Goal: Information Seeking & Learning: Learn about a topic

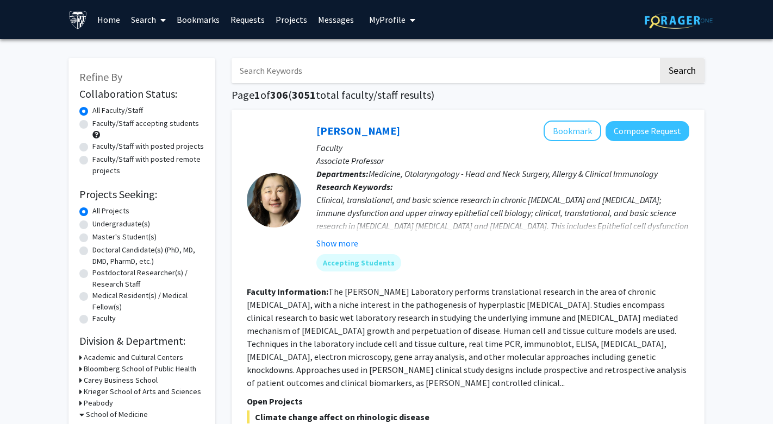
click at [329, 79] on input "Search Keywords" at bounding box center [444, 70] width 426 height 25
type input "immunology"
click at [681, 72] on button "Search" at bounding box center [682, 70] width 45 height 25
checkbox input "false"
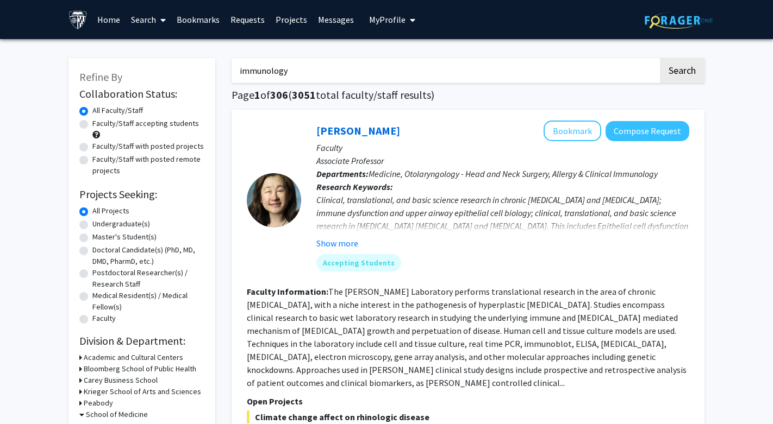
checkbox input "false"
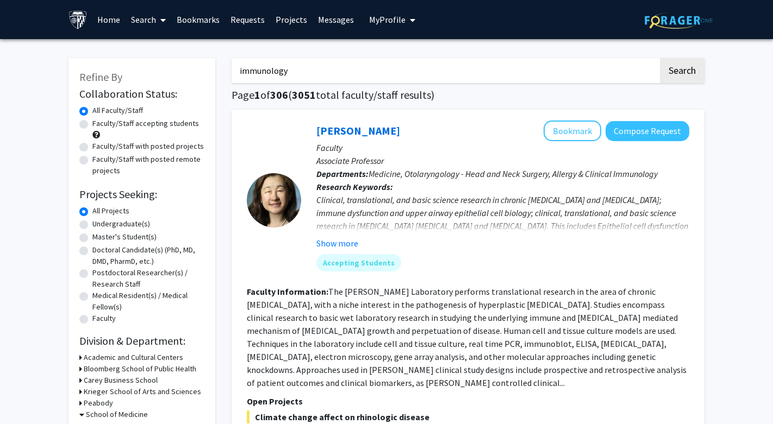
checkbox input "false"
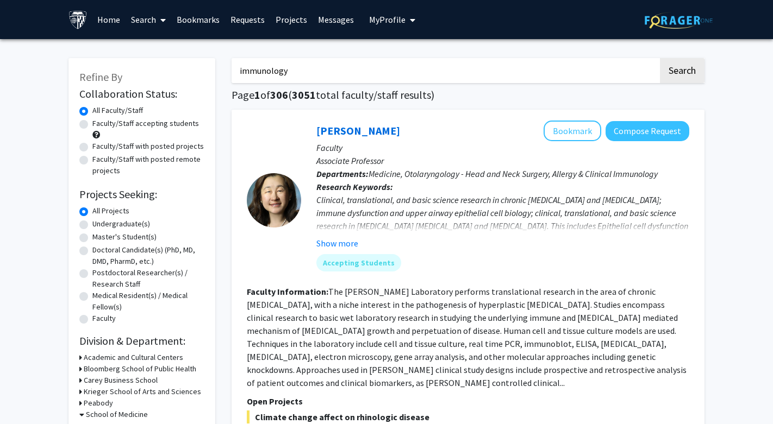
checkbox input "false"
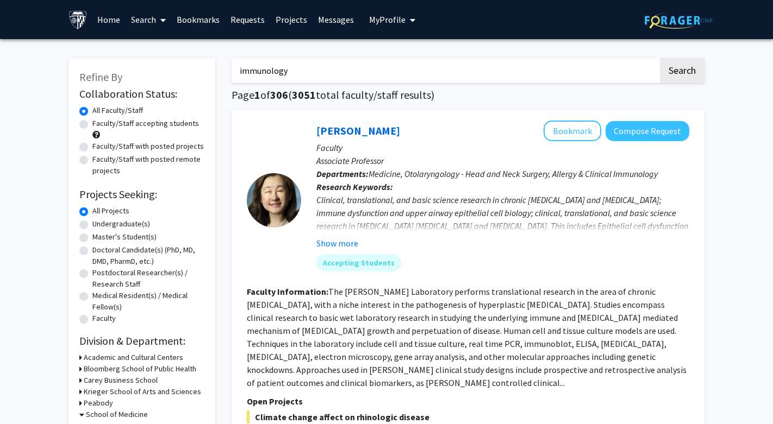
checkbox input "false"
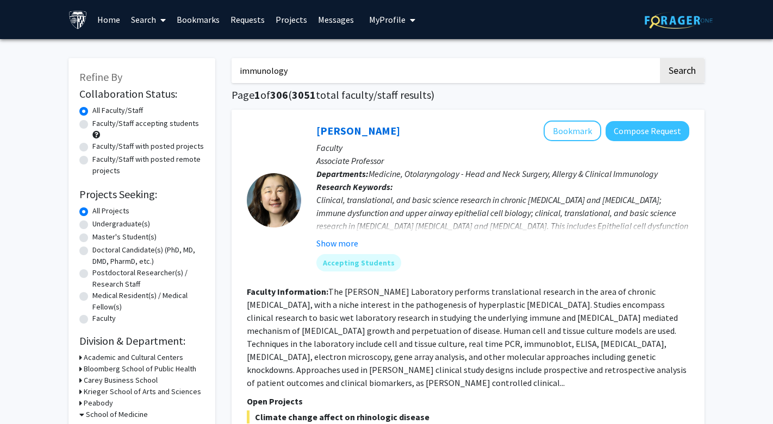
checkbox input "false"
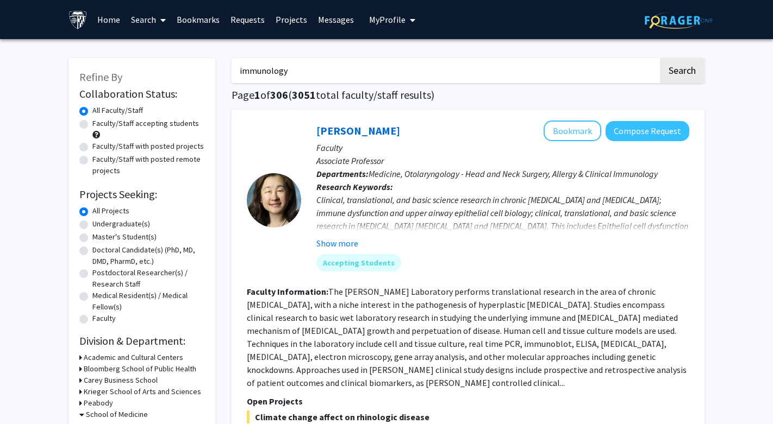
checkbox input "false"
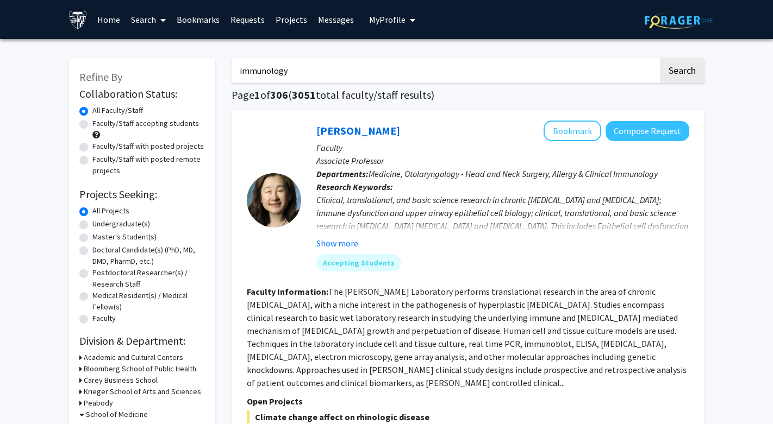
checkbox input "false"
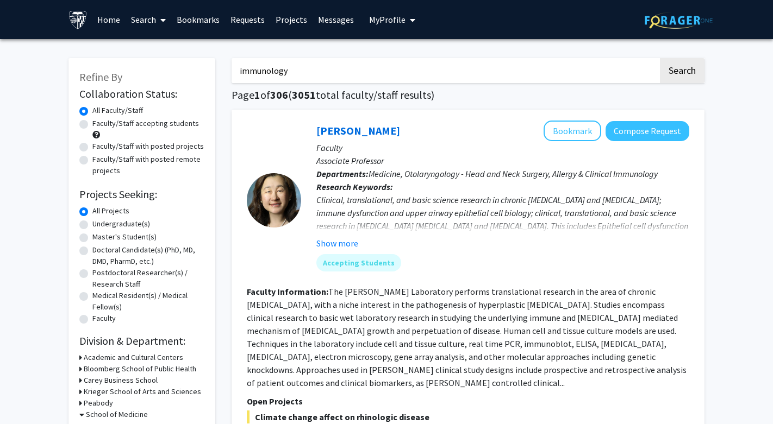
checkbox input "false"
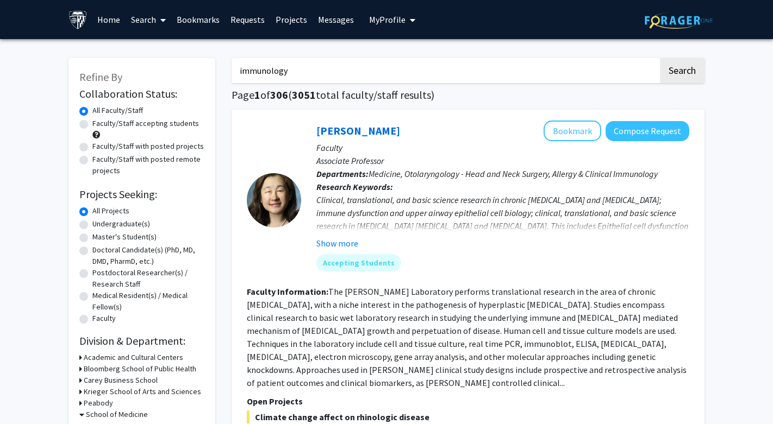
checkbox input "false"
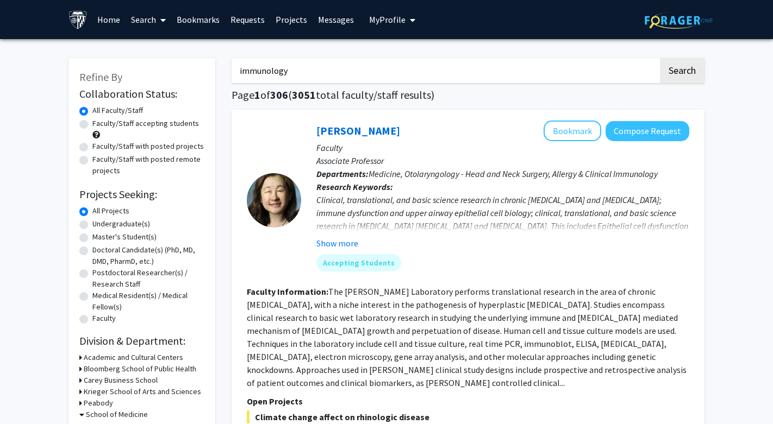
checkbox input "false"
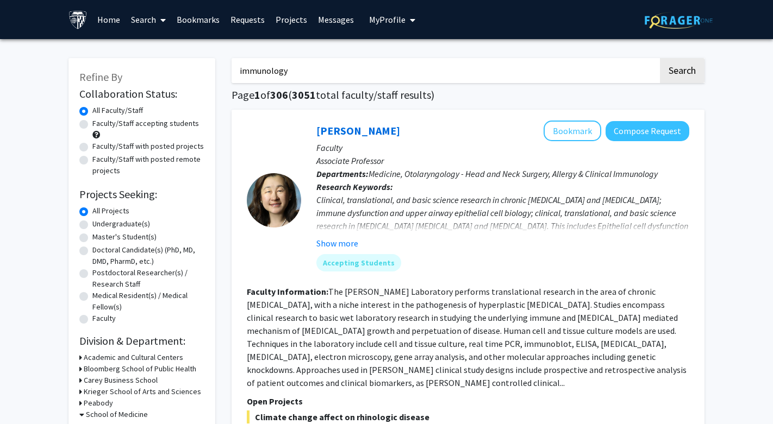
checkbox input "false"
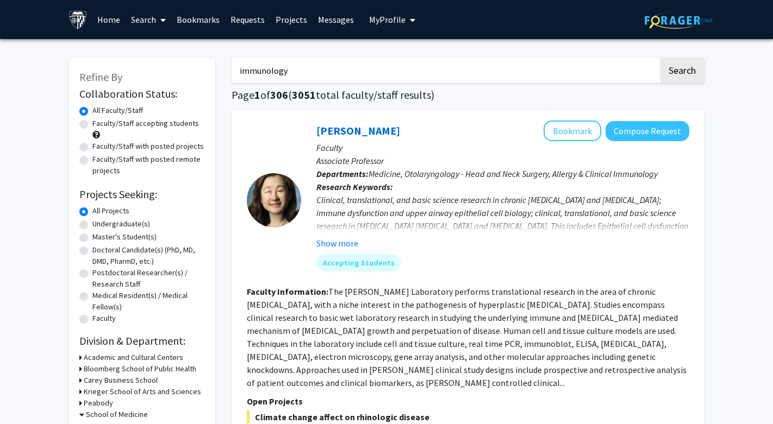
checkbox input "false"
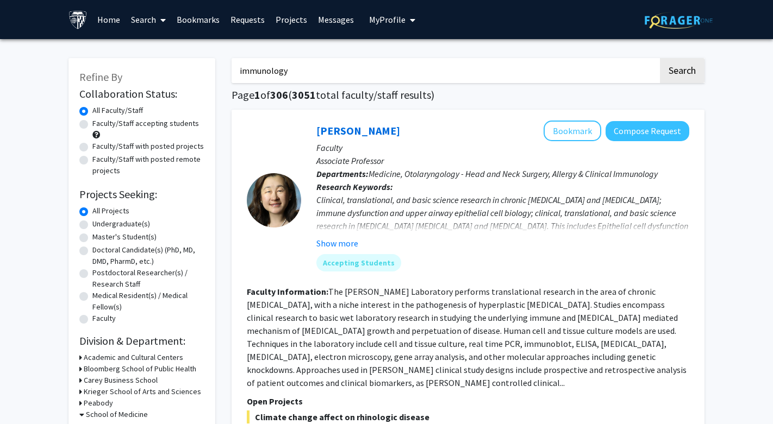
checkbox input "false"
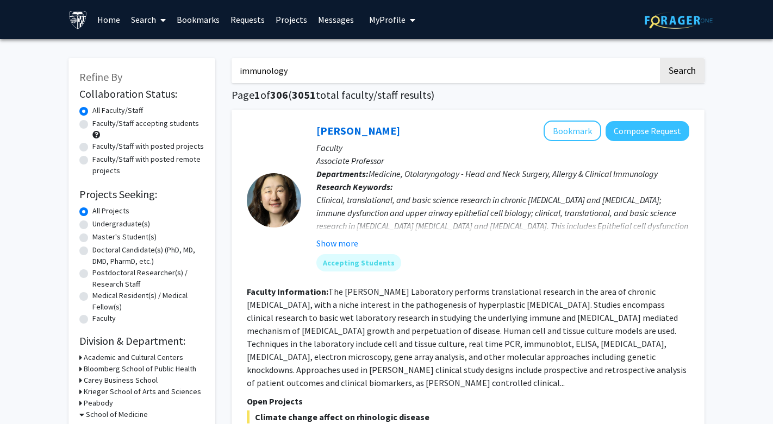
checkbox input "false"
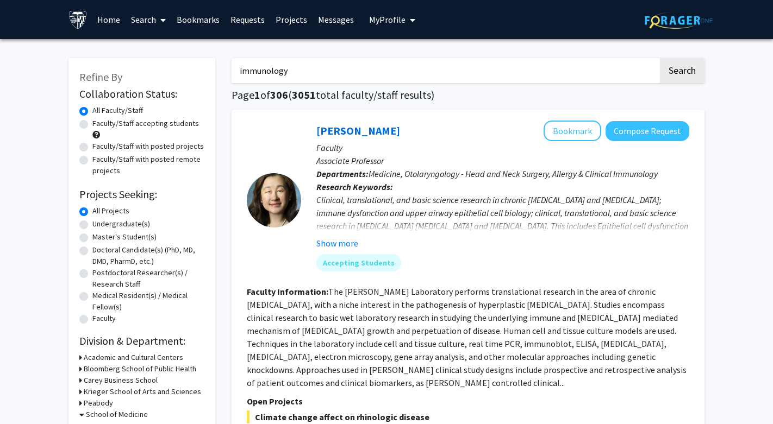
checkbox input "false"
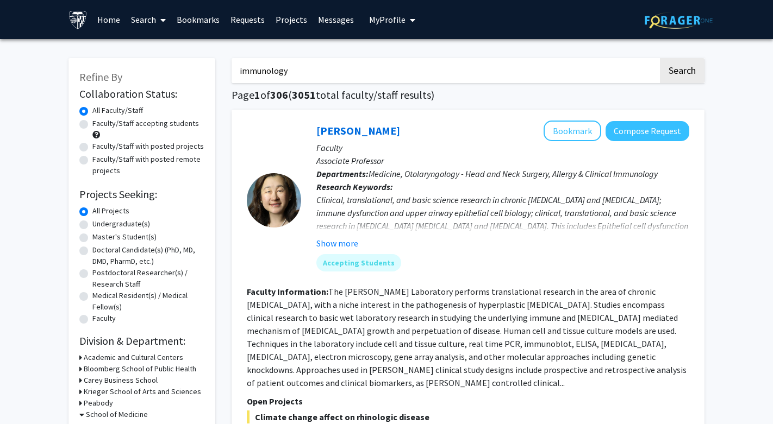
checkbox input "false"
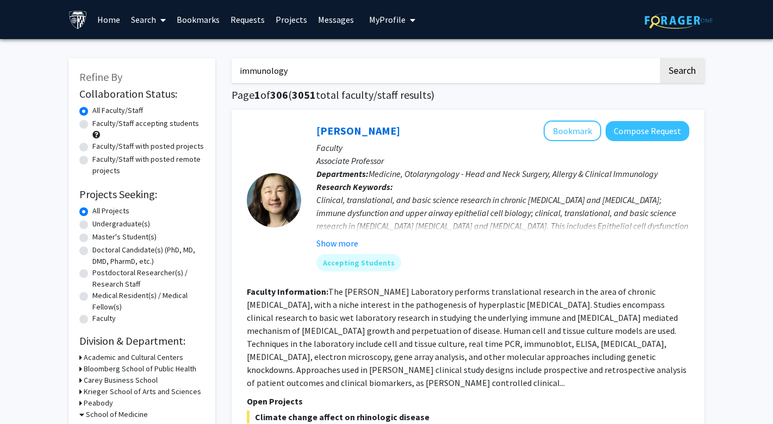
checkbox input "false"
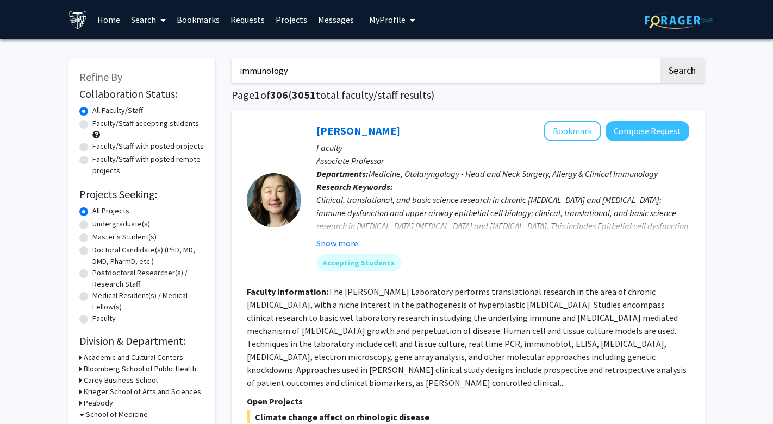
checkbox input "false"
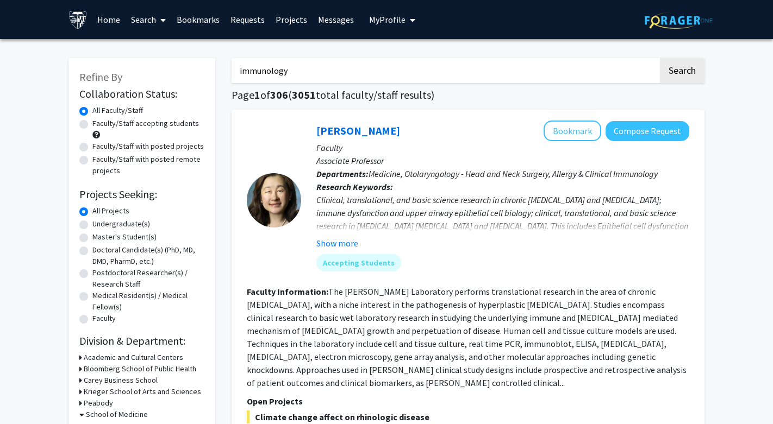
checkbox input "false"
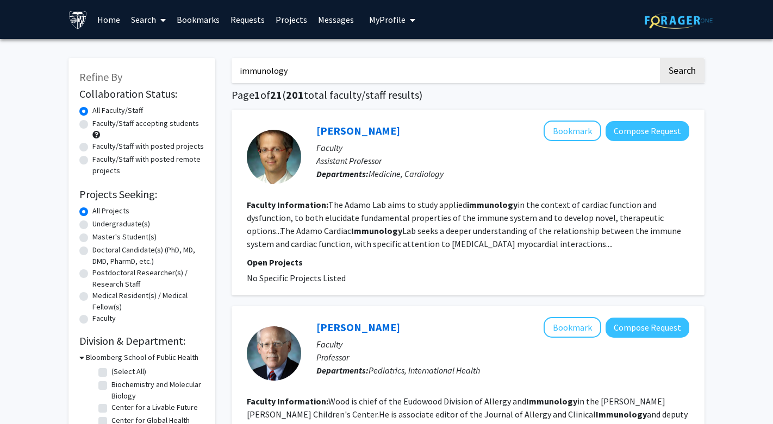
click at [292, 80] on input "immunology" at bounding box center [444, 70] width 426 height 25
type input "manuscript"
click at [681, 72] on button "Search" at bounding box center [682, 70] width 45 height 25
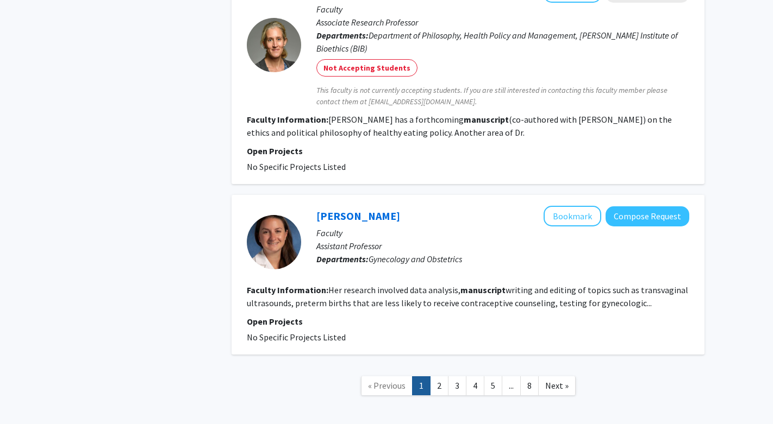
scroll to position [1845, 0]
click at [317, 332] on span "No Specific Projects Listed" at bounding box center [296, 337] width 99 height 11
click at [350, 210] on link "[PERSON_NAME]" at bounding box center [358, 217] width 84 height 14
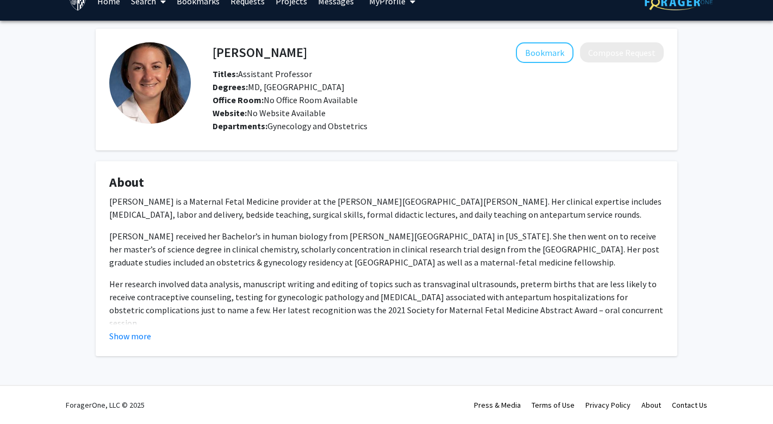
scroll to position [20, 0]
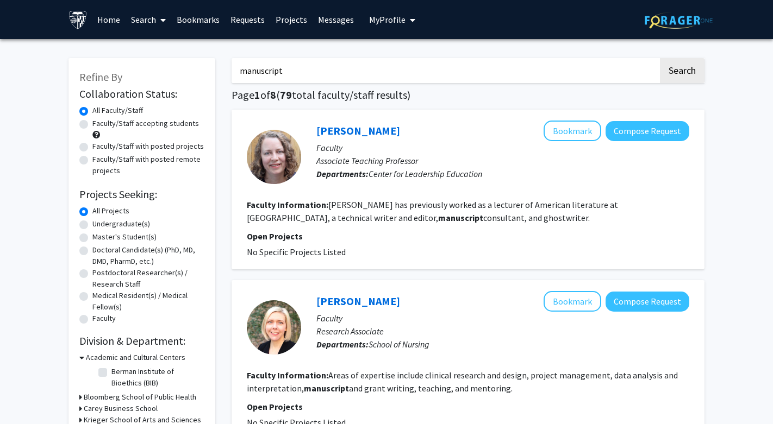
click at [105, 211] on label "All Projects" at bounding box center [110, 210] width 37 height 11
click at [99, 211] on input "All Projects" at bounding box center [95, 208] width 7 height 7
click at [453, 70] on input "manuscript" at bounding box center [444, 70] width 426 height 25
click at [681, 72] on button "Search" at bounding box center [682, 70] width 45 height 25
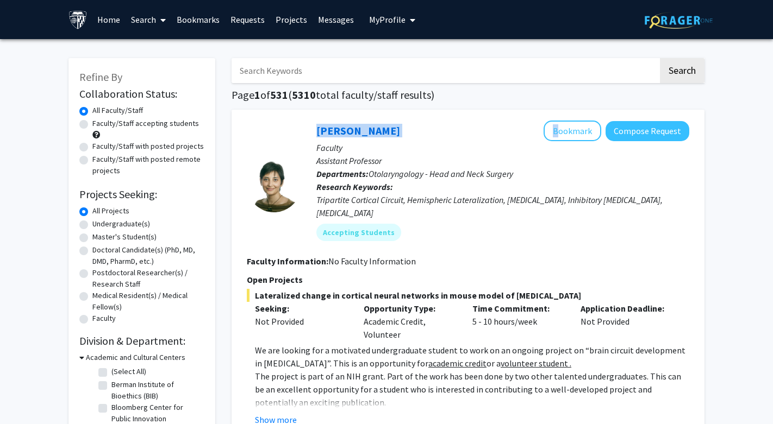
drag, startPoint x: 424, startPoint y: 131, endPoint x: 292, endPoint y: 131, distance: 132.0
click at [292, 131] on section "[PERSON_NAME] Bookmark Compose Request Faculty Assistant Professor Departments:…" at bounding box center [468, 185] width 442 height 129
copy section "[PERSON_NAME]"
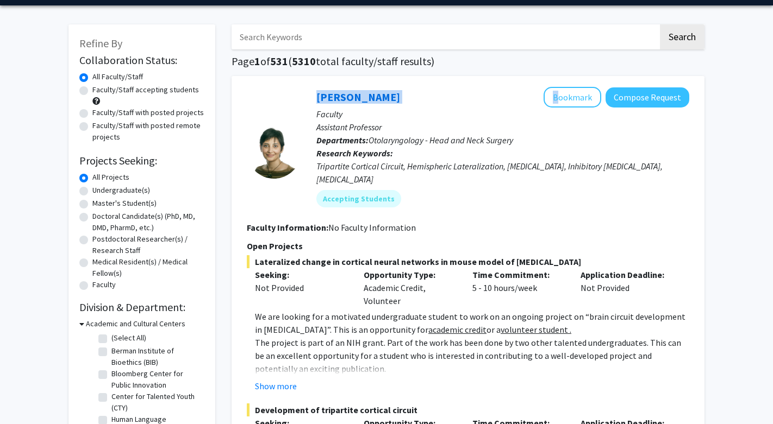
scroll to position [72, 0]
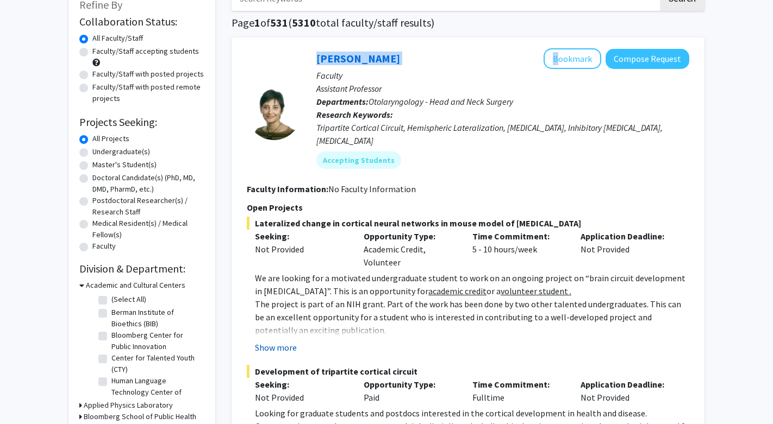
click at [280, 341] on button "Show more" at bounding box center [276, 347] width 42 height 13
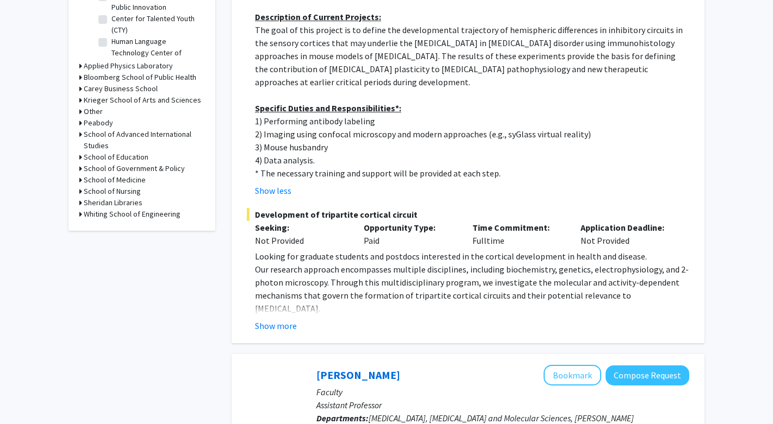
scroll to position [417, 0]
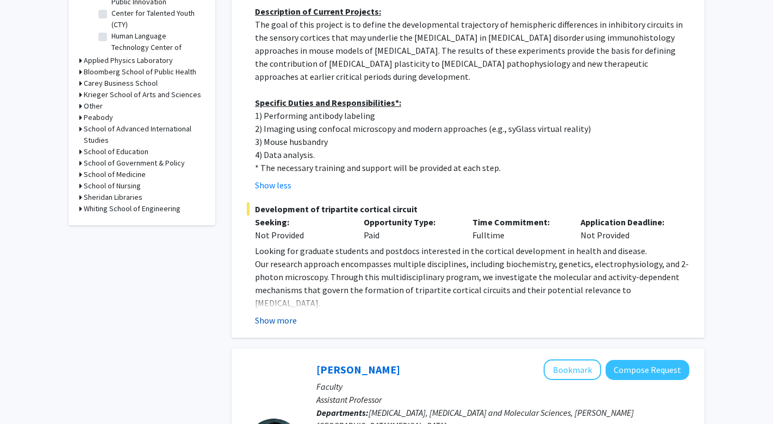
click at [278, 314] on button "Show more" at bounding box center [276, 320] width 42 height 13
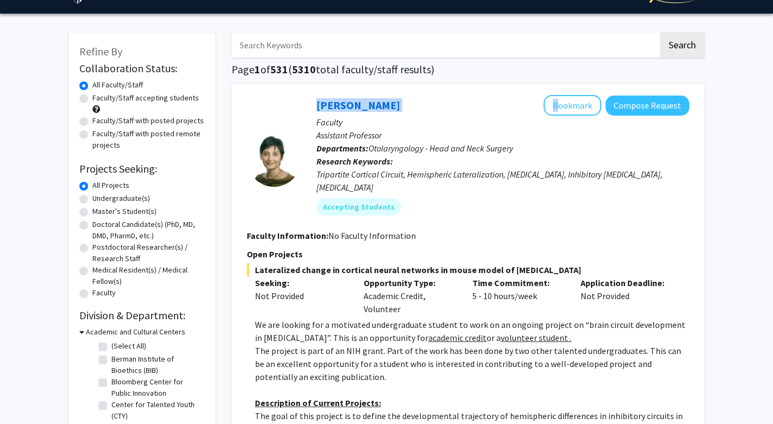
scroll to position [21, 0]
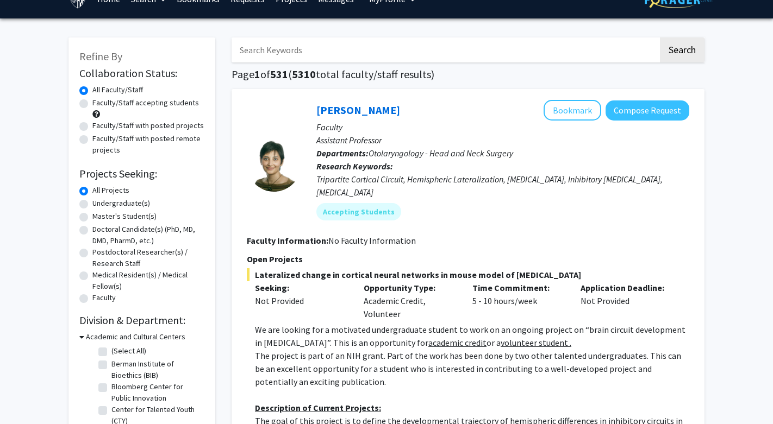
click at [109, 148] on label "Faculty/Staff with posted remote projects" at bounding box center [148, 144] width 112 height 23
click at [99, 140] on input "Faculty/Staff with posted remote projects" at bounding box center [95, 136] width 7 height 7
radio input "true"
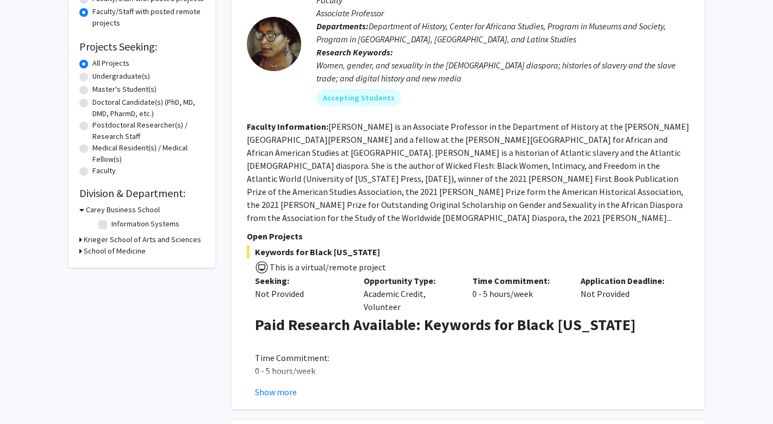
scroll to position [149, 0]
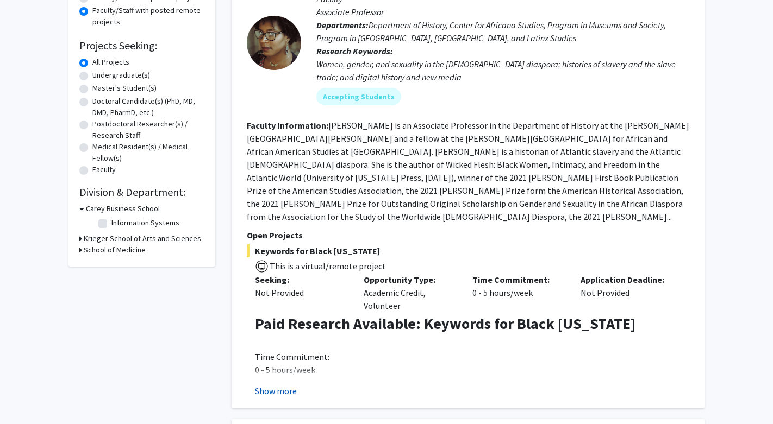
click at [280, 385] on button "Show more" at bounding box center [276, 391] width 42 height 13
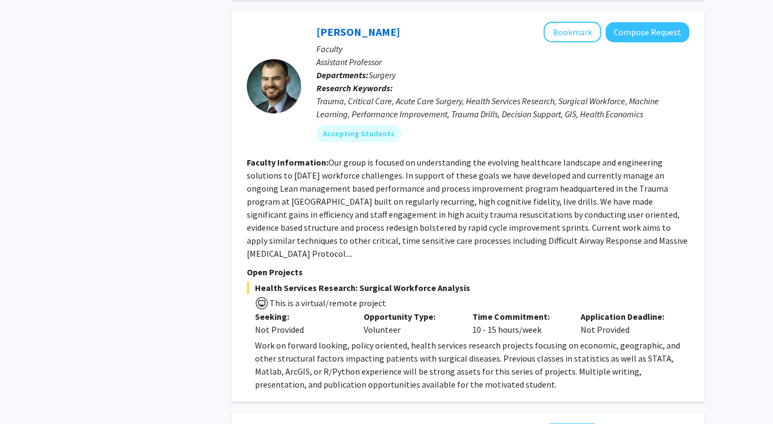
scroll to position [1664, 0]
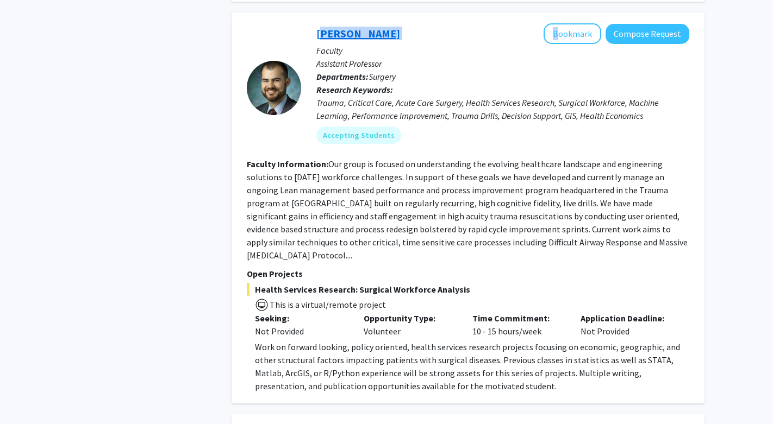
drag, startPoint x: 384, startPoint y: 20, endPoint x: 316, endPoint y: 22, distance: 67.4
click at [316, 23] on div "[PERSON_NAME] Bookmark Compose Request" at bounding box center [502, 33] width 373 height 21
copy div "[PERSON_NAME]"
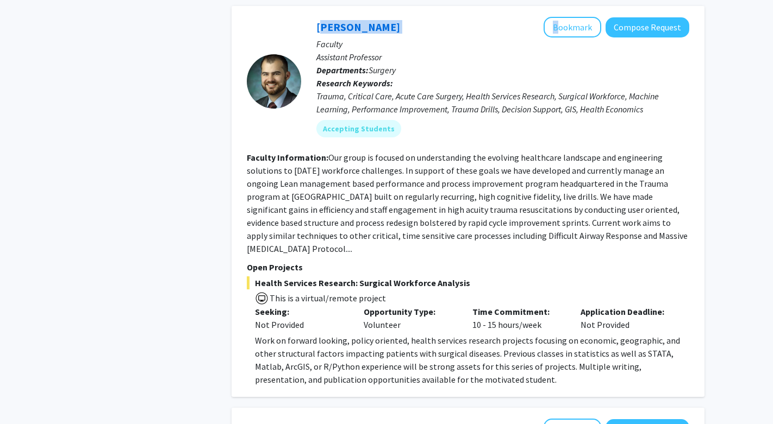
scroll to position [1666, 0]
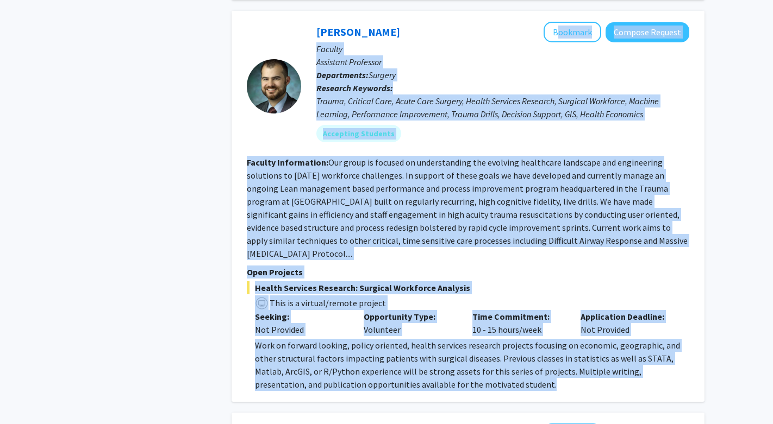
drag, startPoint x: 496, startPoint y: 376, endPoint x: 318, endPoint y: 12, distance: 405.3
click at [318, 22] on fg-search-faculty "[PERSON_NAME] Bookmark Compose Request Faculty Assistant Professor Departments:…" at bounding box center [468, 206] width 442 height 369
click at [318, 22] on div "[PERSON_NAME] Bookmark Compose Request" at bounding box center [502, 32] width 373 height 21
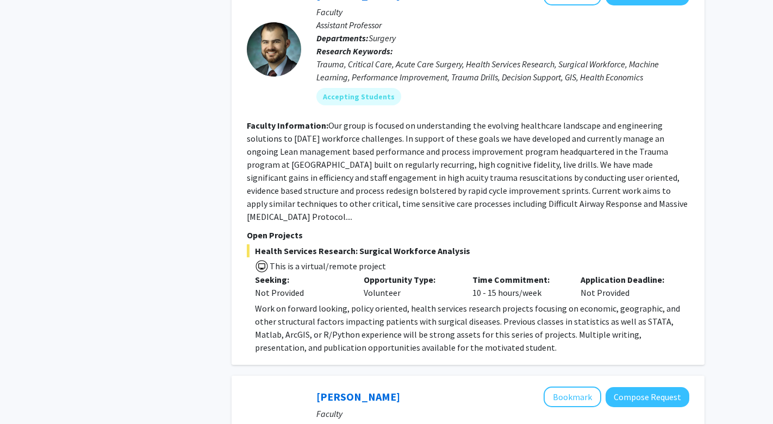
drag, startPoint x: 312, startPoint y: 19, endPoint x: 574, endPoint y: 437, distance: 492.8
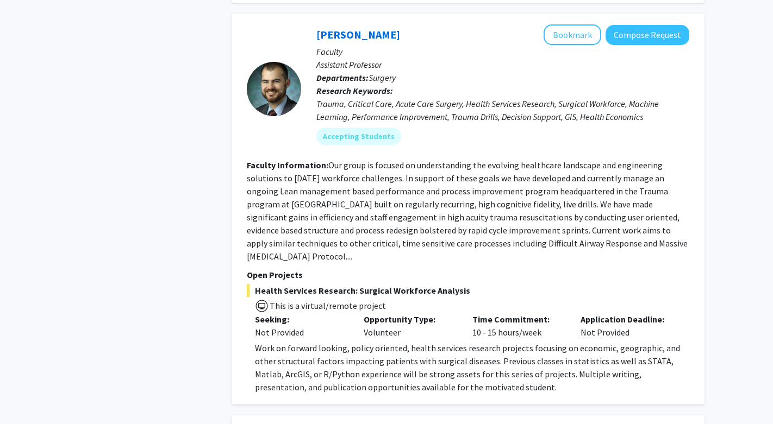
scroll to position [1661, 0]
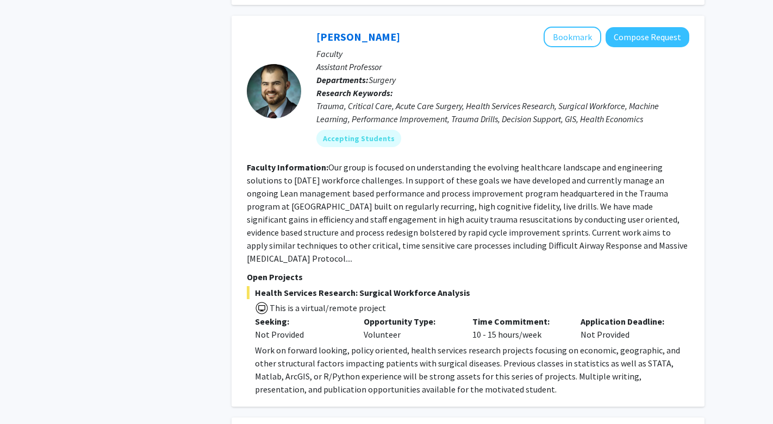
click at [481, 315] on p "Time Commitment:" at bounding box center [518, 321] width 92 height 13
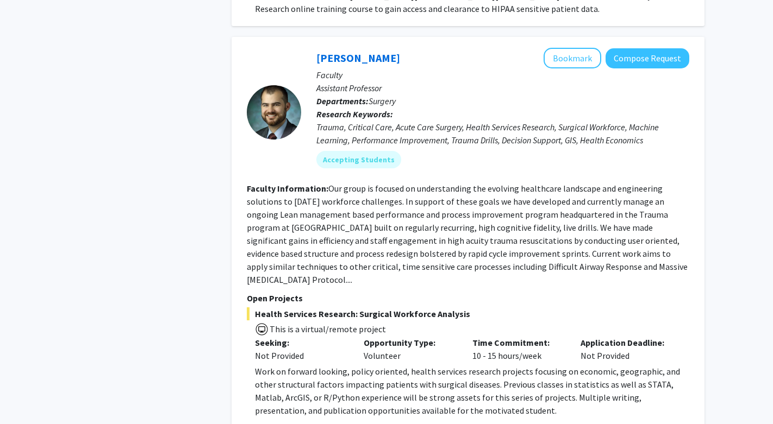
scroll to position [1631, 0]
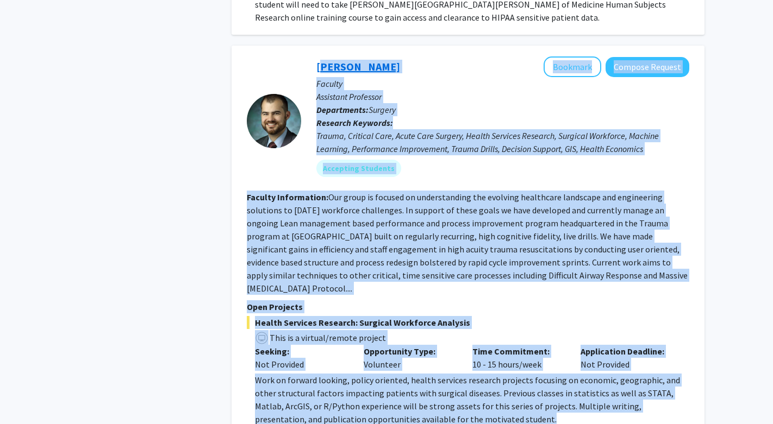
drag, startPoint x: 482, startPoint y: 380, endPoint x: 318, endPoint y: 51, distance: 367.3
click at [318, 56] on fg-search-faculty "[PERSON_NAME] Bookmark Compose Request Faculty Assistant Professor Departments:…" at bounding box center [468, 240] width 442 height 369
copy fg-search-faculty "Loremips Dolo Sitametc Adipisc Elitsed Doeiusm Temporinc Utlaboree Doloremagna:…"
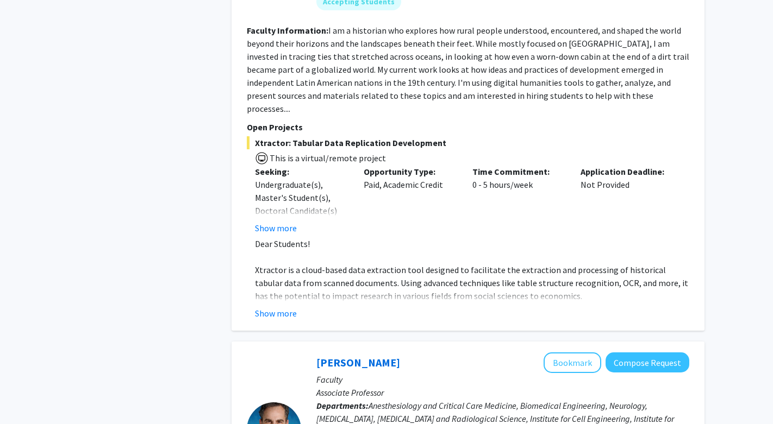
scroll to position [2213, 0]
click at [278, 306] on button "Show more" at bounding box center [276, 312] width 42 height 13
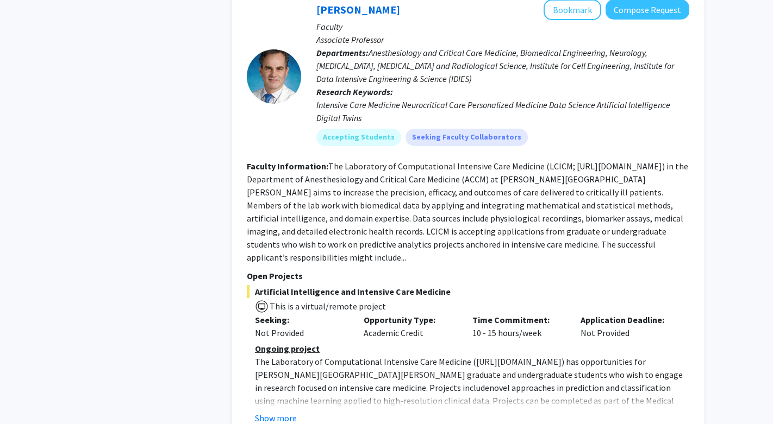
scroll to position [2883, 0]
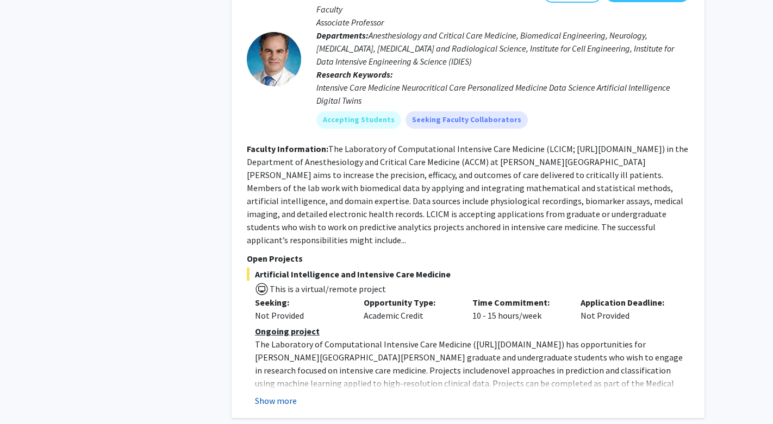
click at [272, 394] on button "Show more" at bounding box center [276, 400] width 42 height 13
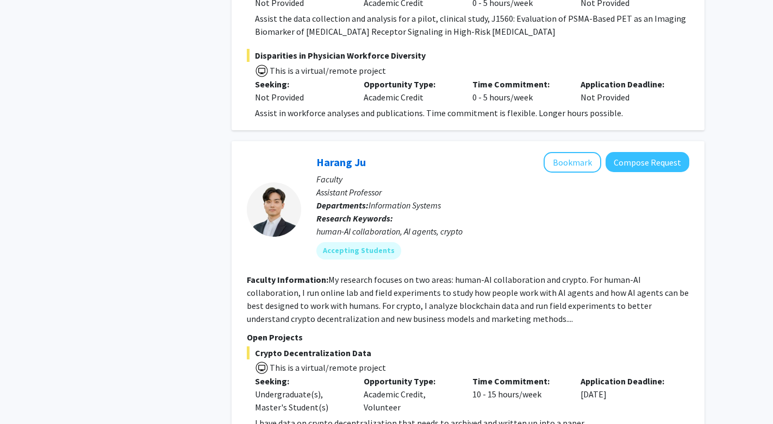
scroll to position [4815, 0]
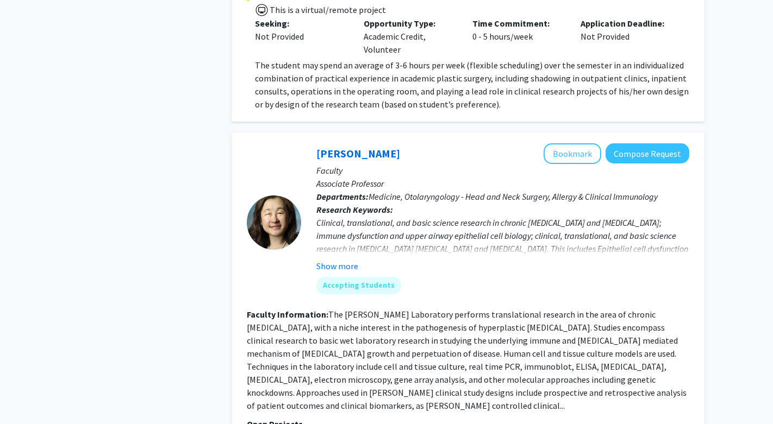
scroll to position [1084, 0]
